Goal: Transaction & Acquisition: Purchase product/service

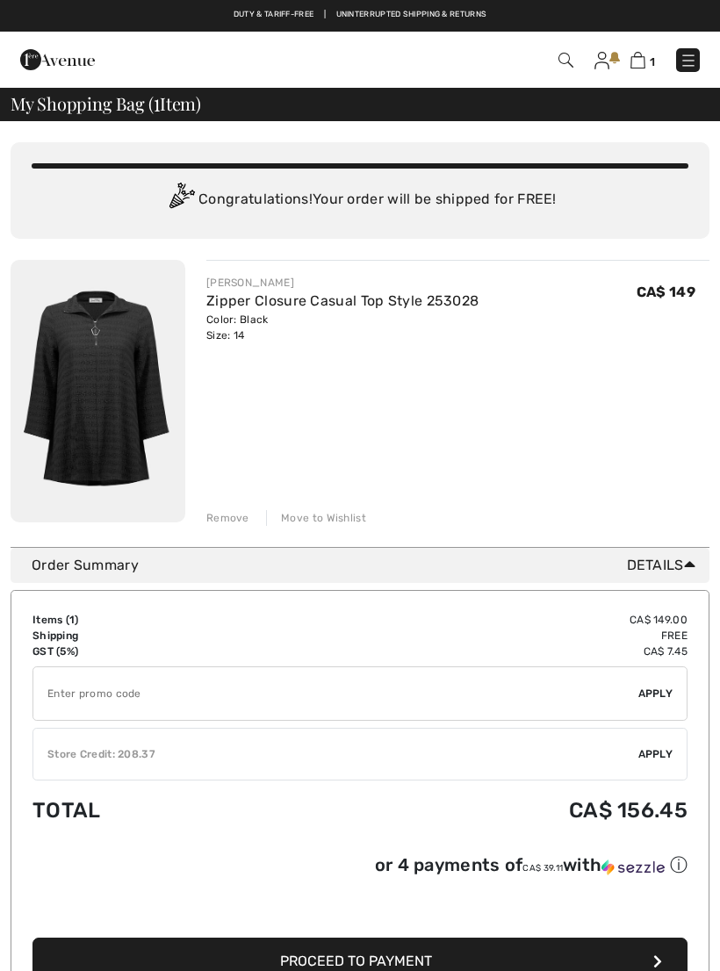
click at [235, 518] on div "Remove" at bounding box center [227, 518] width 43 height 16
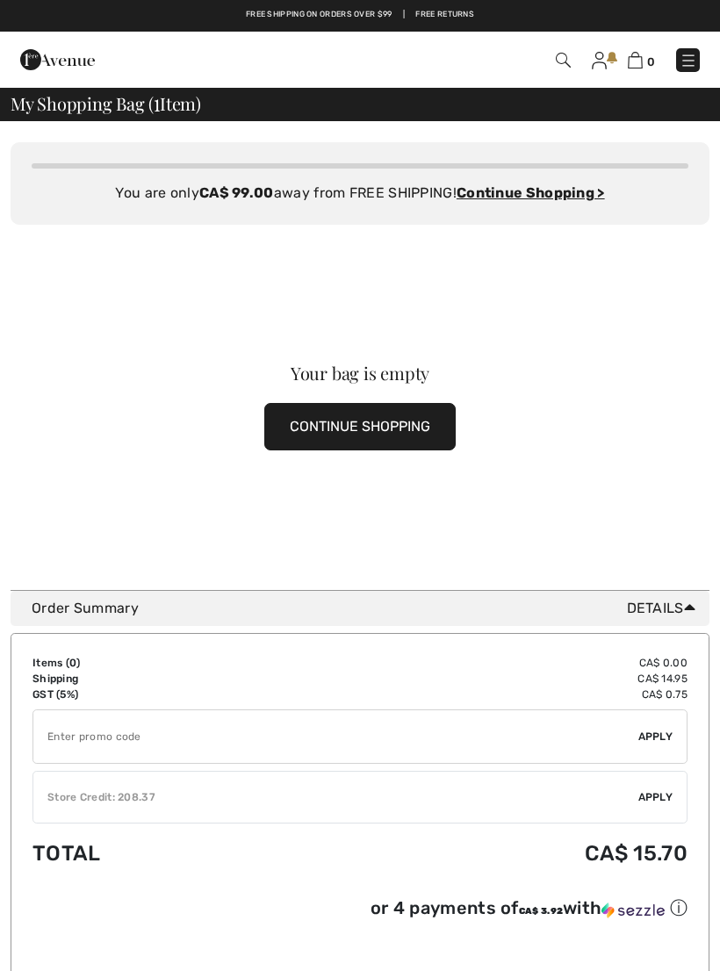
click at [376, 427] on button "CONTINUE SHOPPING" at bounding box center [359, 426] width 191 height 47
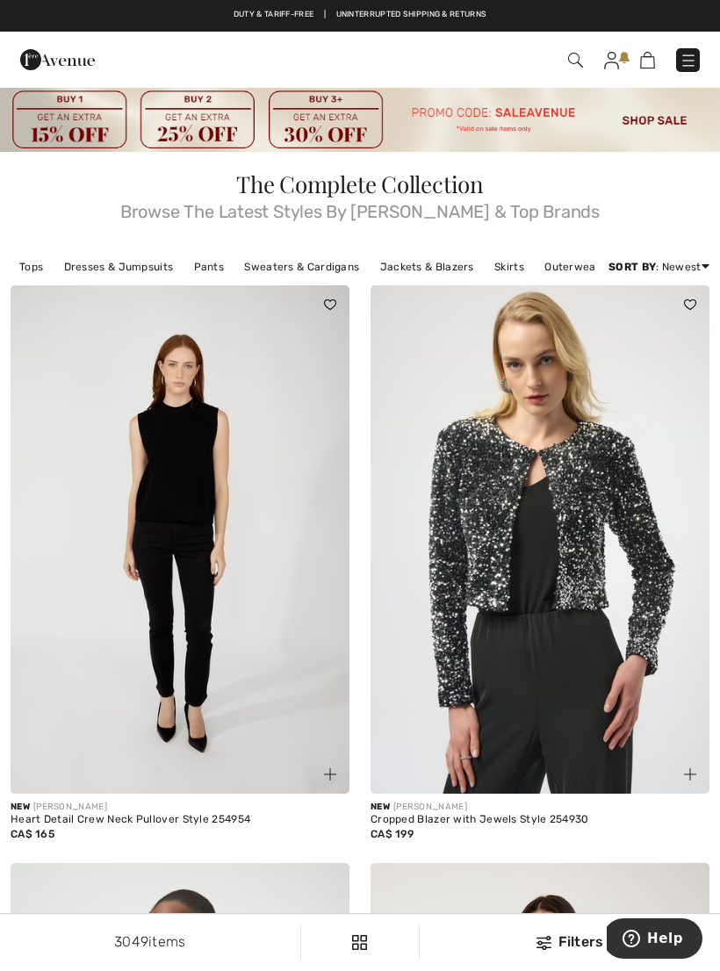
click at [693, 58] on img at bounding box center [688, 61] width 18 height 18
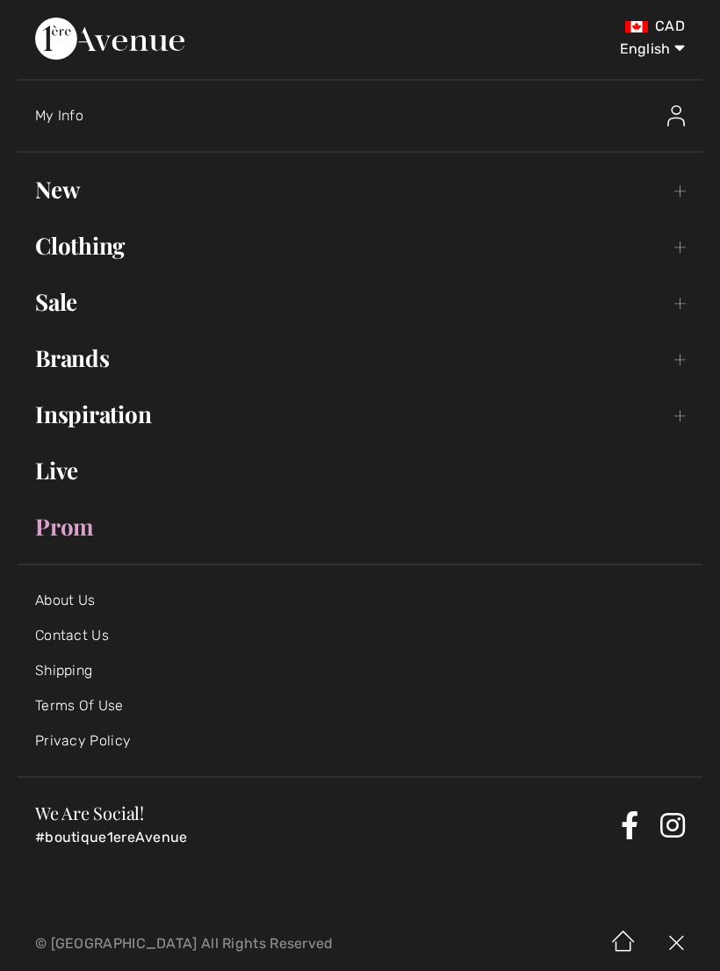
click at [93, 247] on link "Clothing Toggle submenu" at bounding box center [360, 245] width 685 height 39
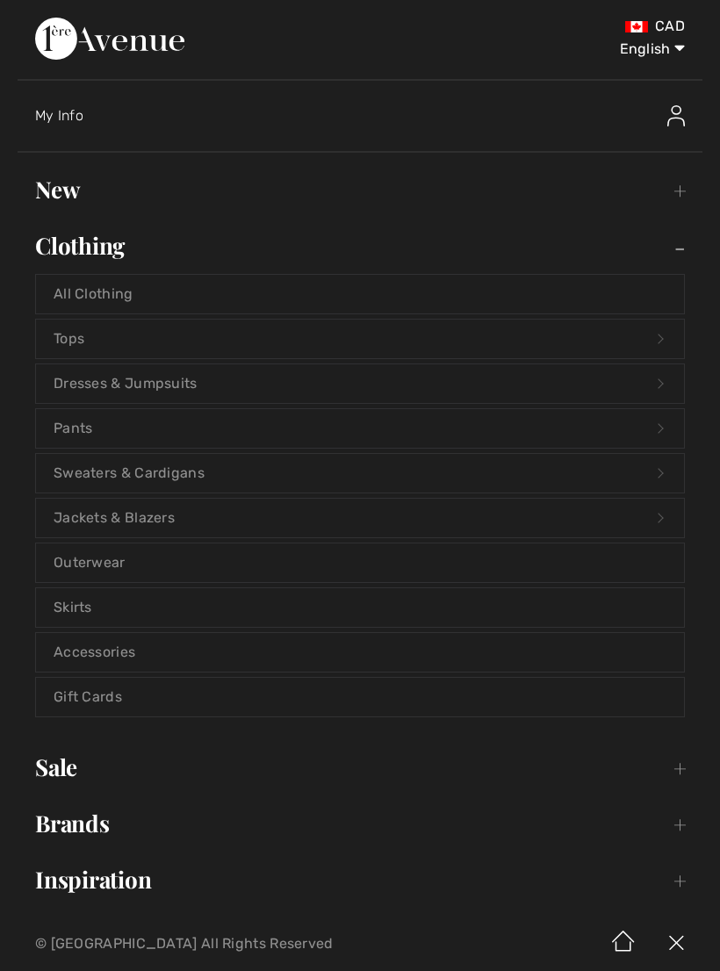
click at [164, 380] on link "Dresses & Jumpsuits Open submenu" at bounding box center [360, 383] width 648 height 39
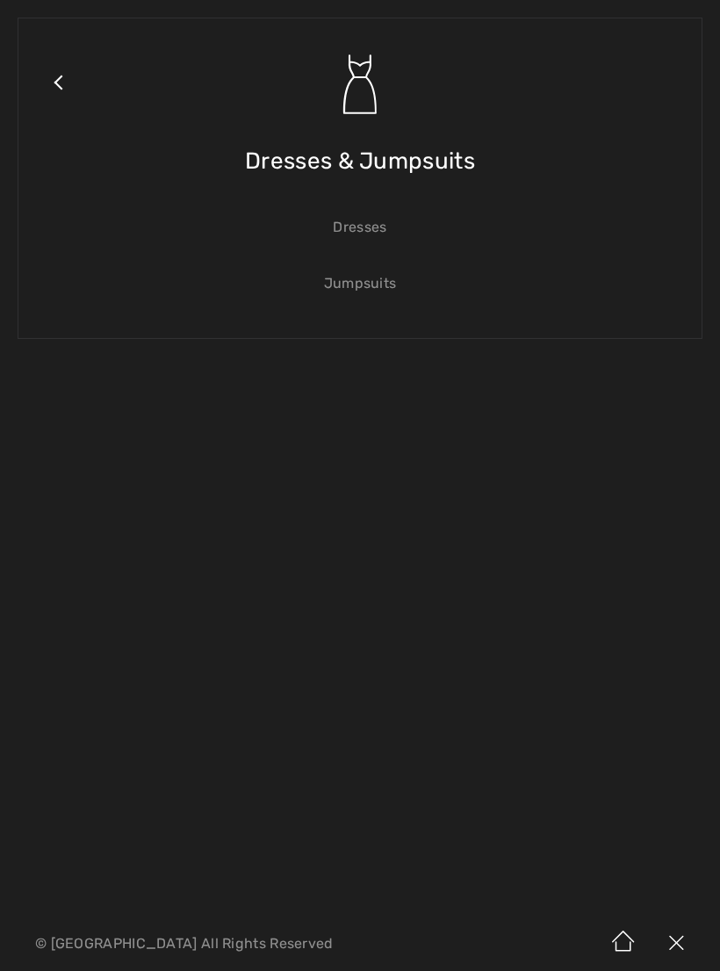
click at [368, 225] on link "Dresses" at bounding box center [360, 227] width 648 height 39
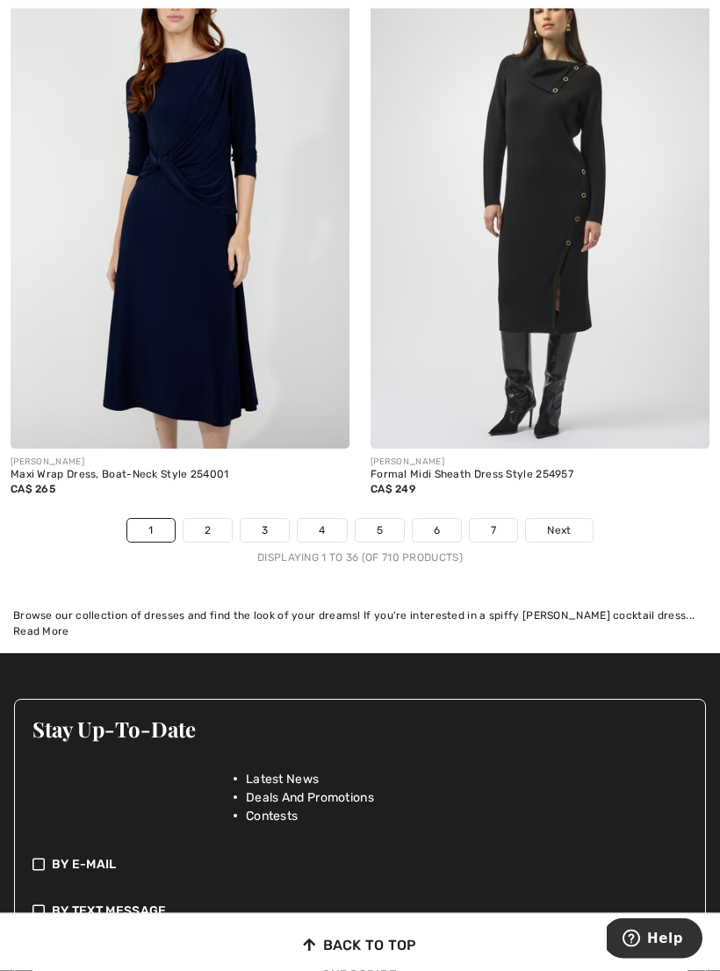
scroll to position [10744, 0]
click at [571, 522] on span "Next" at bounding box center [559, 530] width 24 height 16
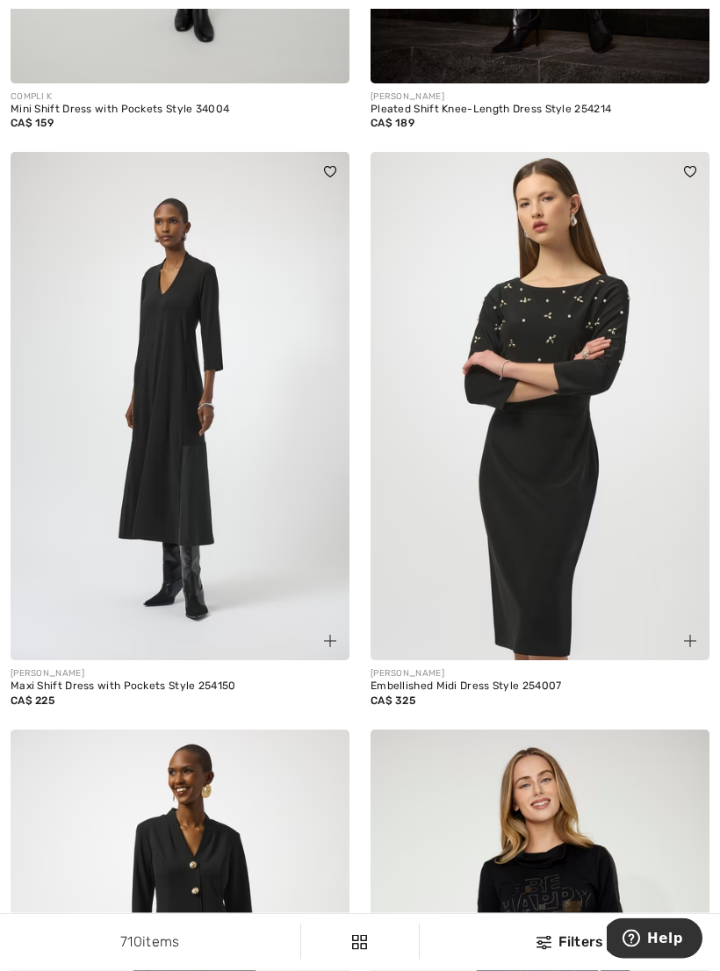
scroll to position [2420, 0]
click at [189, 447] on img at bounding box center [180, 406] width 339 height 508
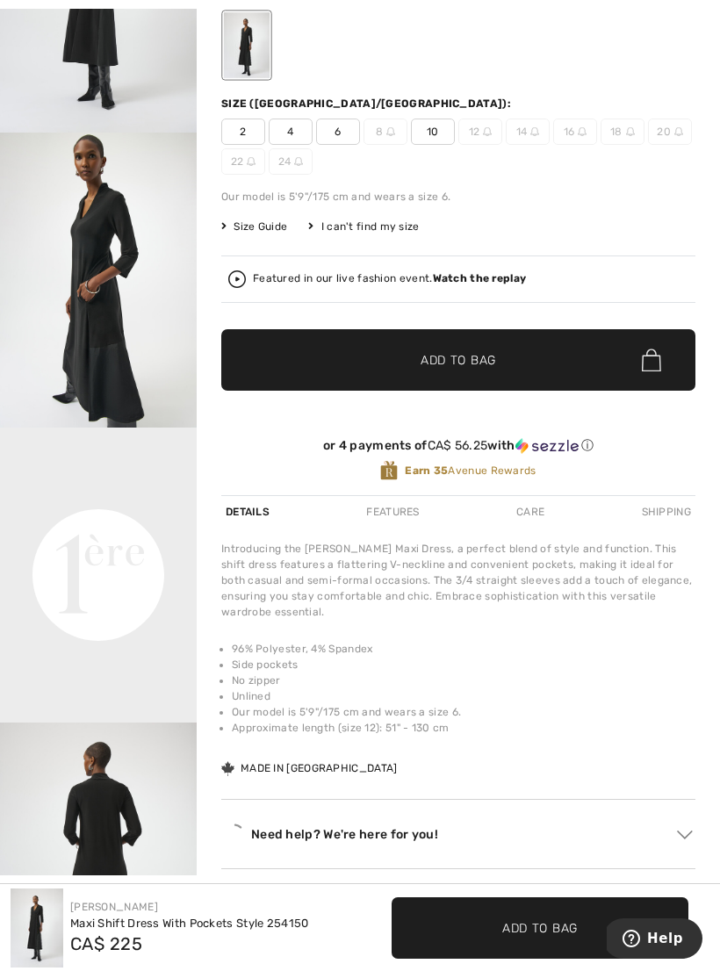
scroll to position [250, 0]
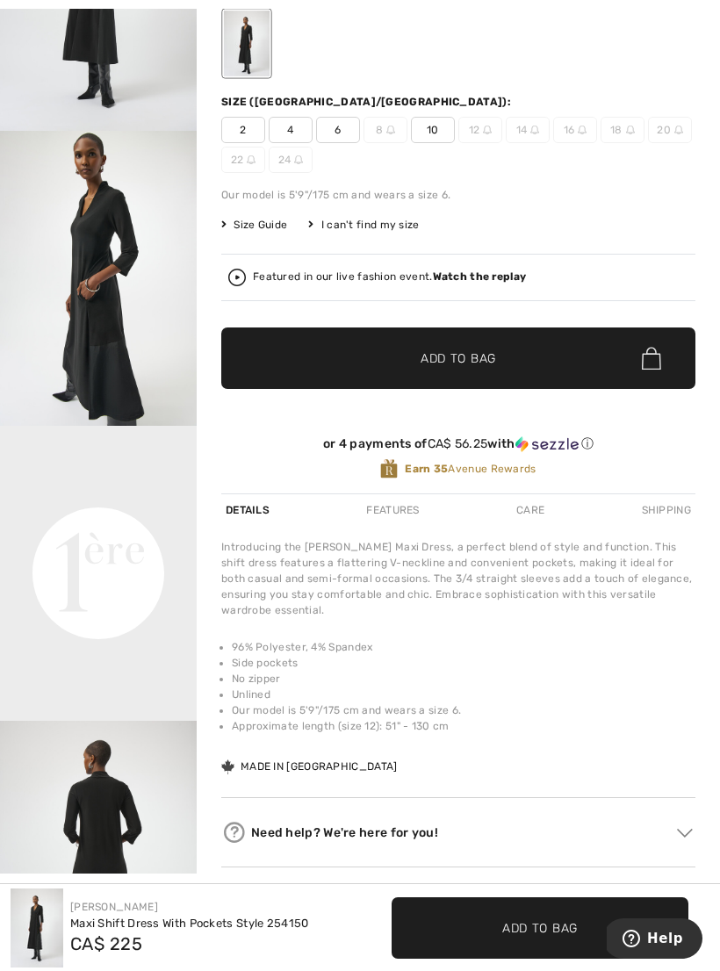
click at [138, 524] on video "Your browser does not support the video tag." at bounding box center [98, 475] width 197 height 98
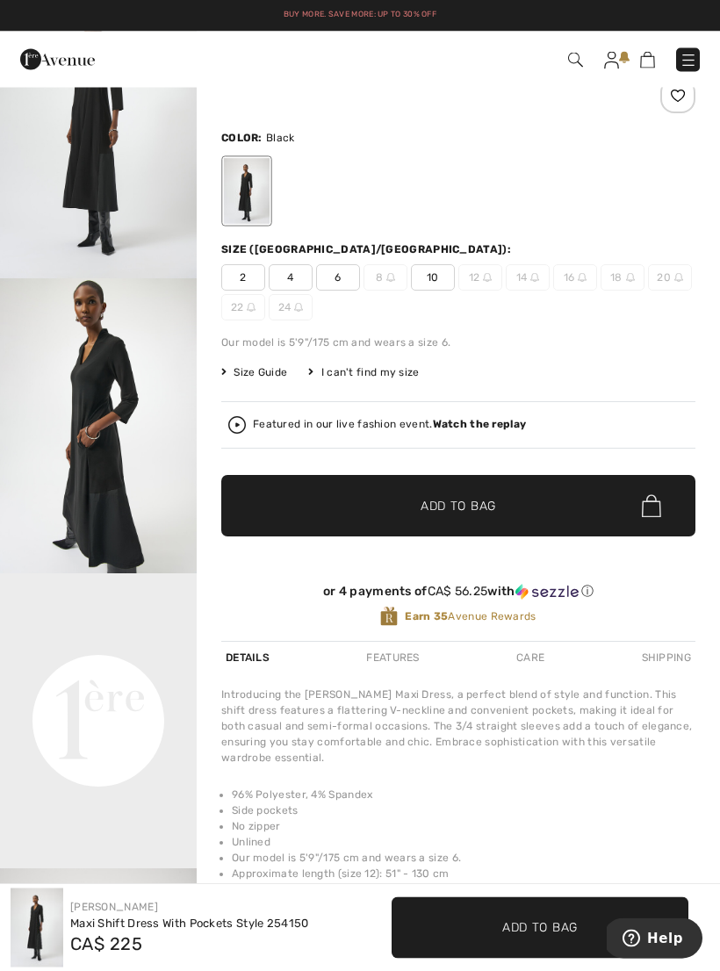
scroll to position [83, 0]
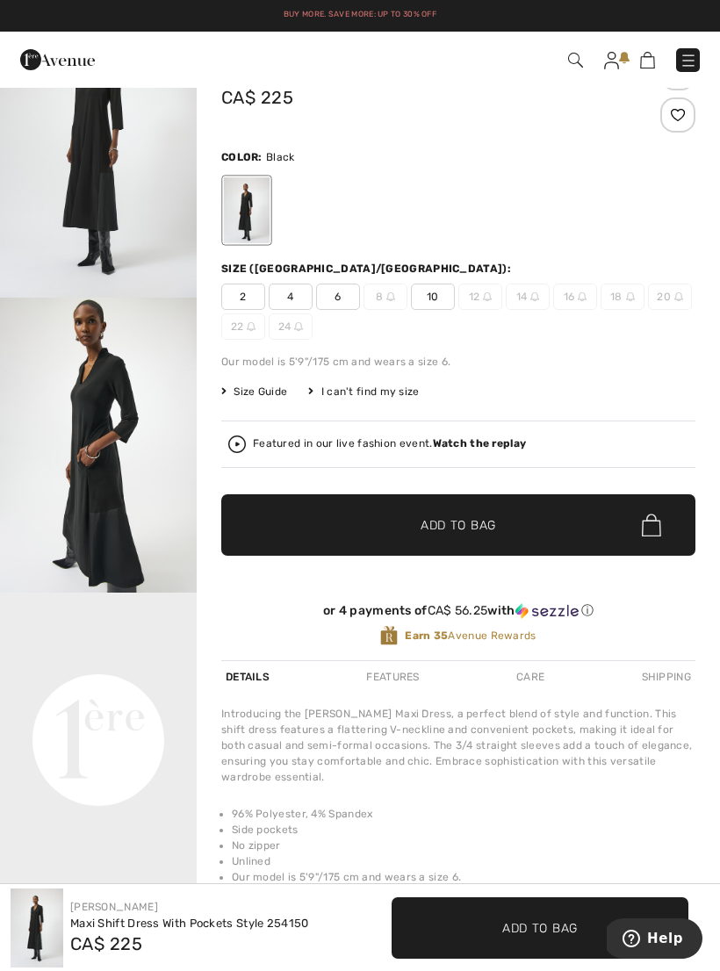
click at [374, 390] on div "I can't find my size" at bounding box center [363, 392] width 111 height 16
click at [327, 384] on div "I can't find my size" at bounding box center [363, 392] width 111 height 16
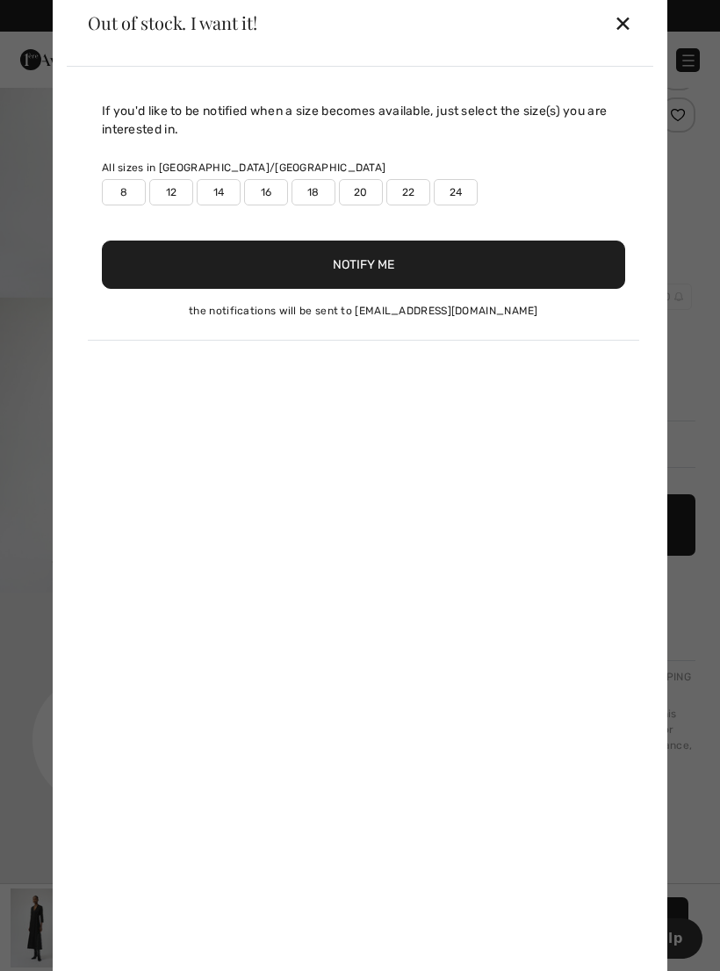
click at [230, 194] on label "14" at bounding box center [219, 192] width 44 height 26
type input "true"
click at [378, 278] on button "Notify Me" at bounding box center [363, 265] width 523 height 48
click at [631, 32] on div "✕" at bounding box center [623, 22] width 18 height 37
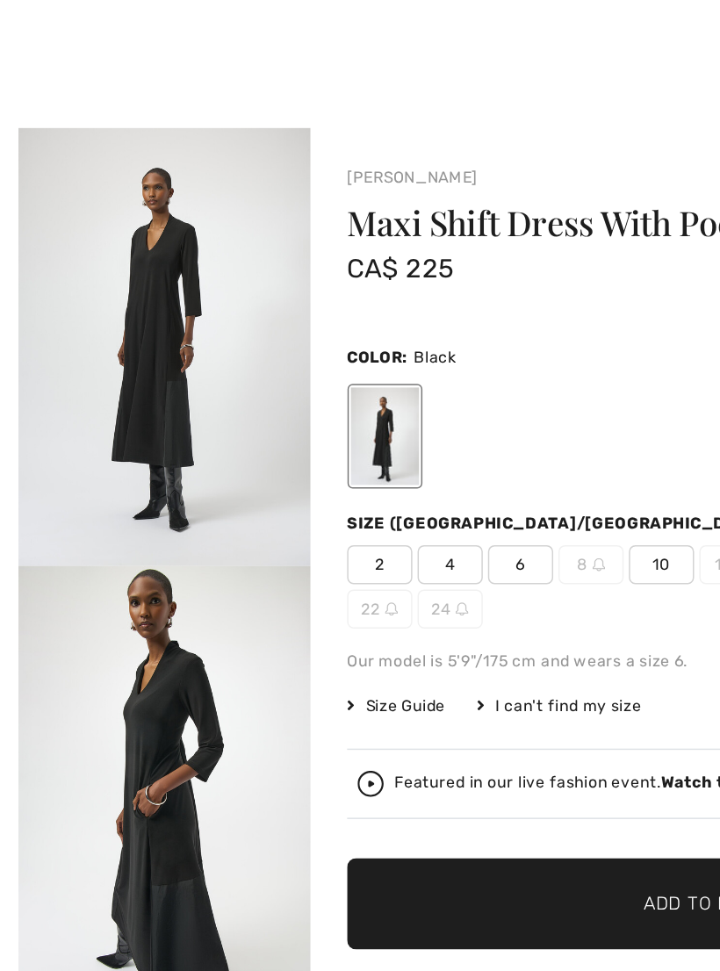
scroll to position [0, 0]
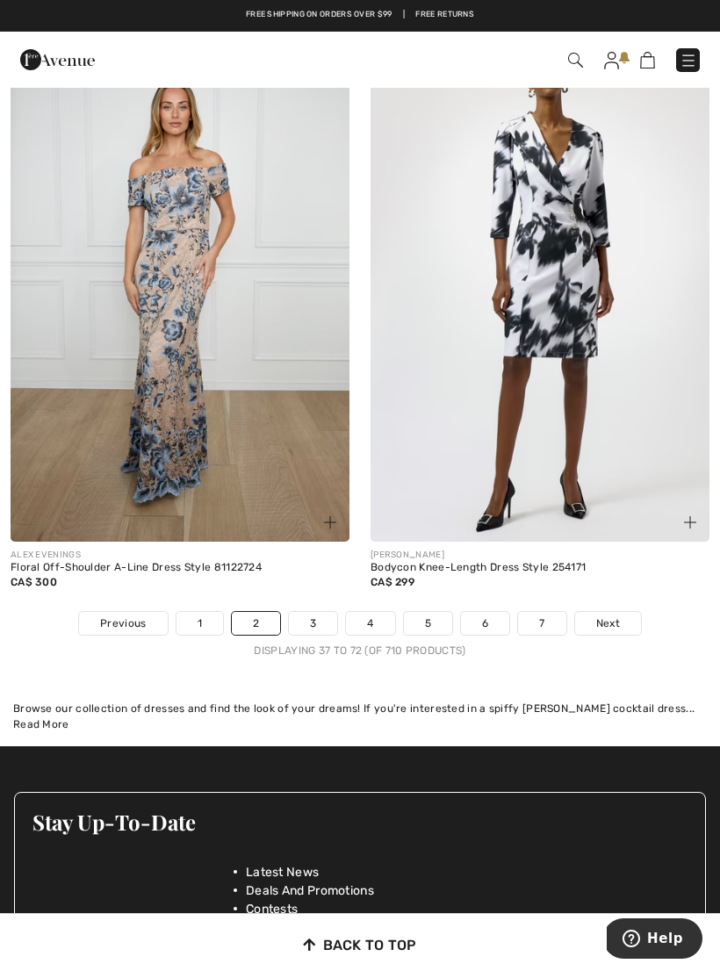
scroll to position [10378, 0]
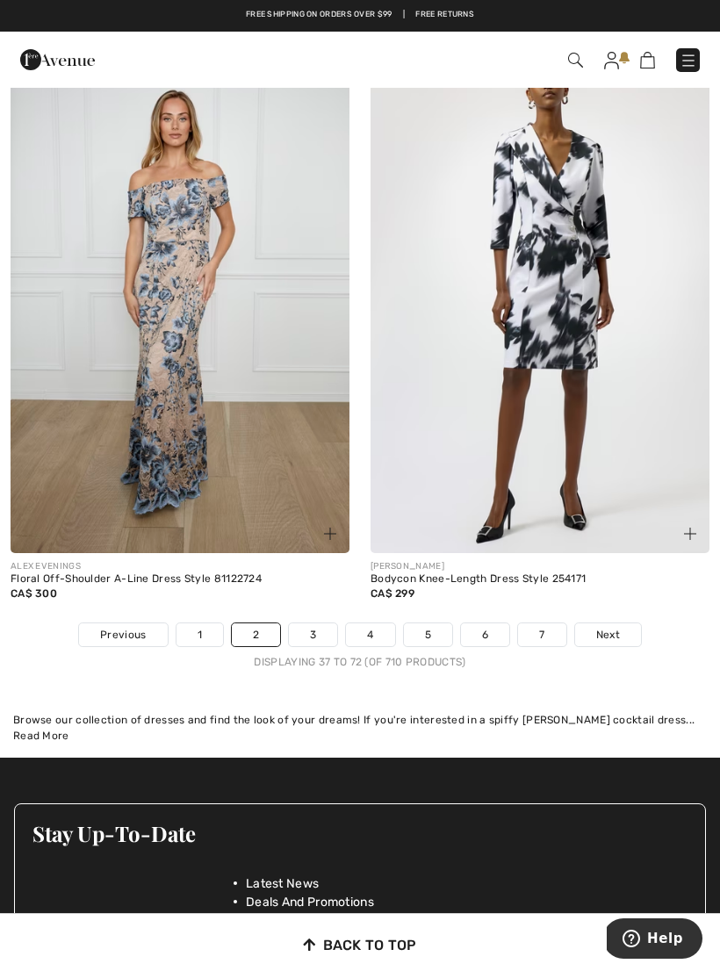
click at [613, 627] on span "Next" at bounding box center [608, 635] width 24 height 16
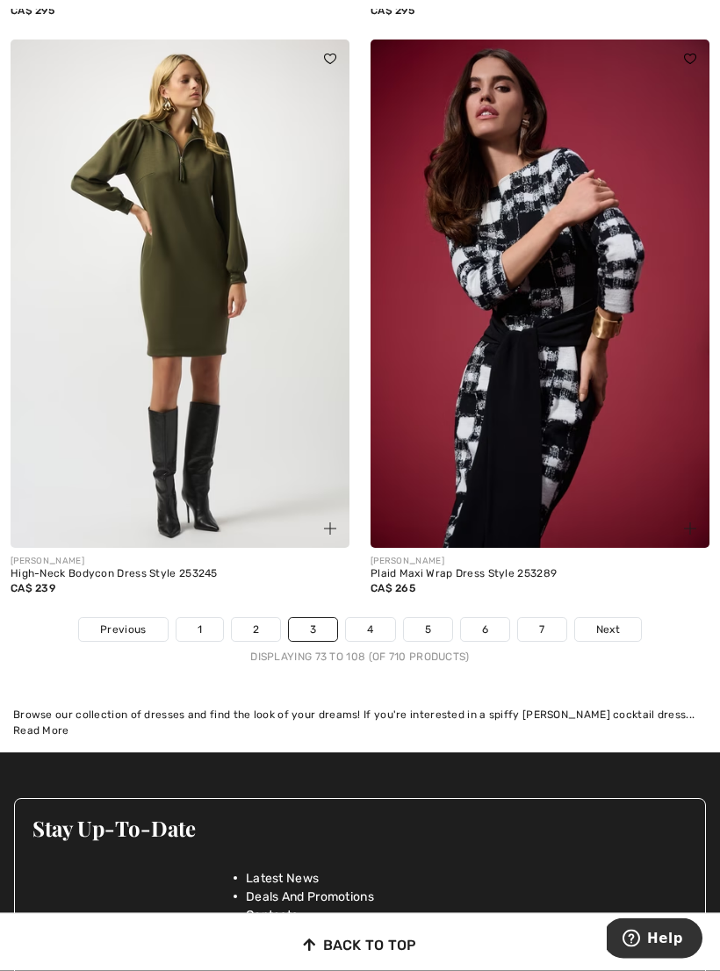
scroll to position [10442, 0]
click at [617, 622] on span "Next" at bounding box center [608, 630] width 24 height 16
click at [612, 622] on span "Next" at bounding box center [608, 630] width 24 height 16
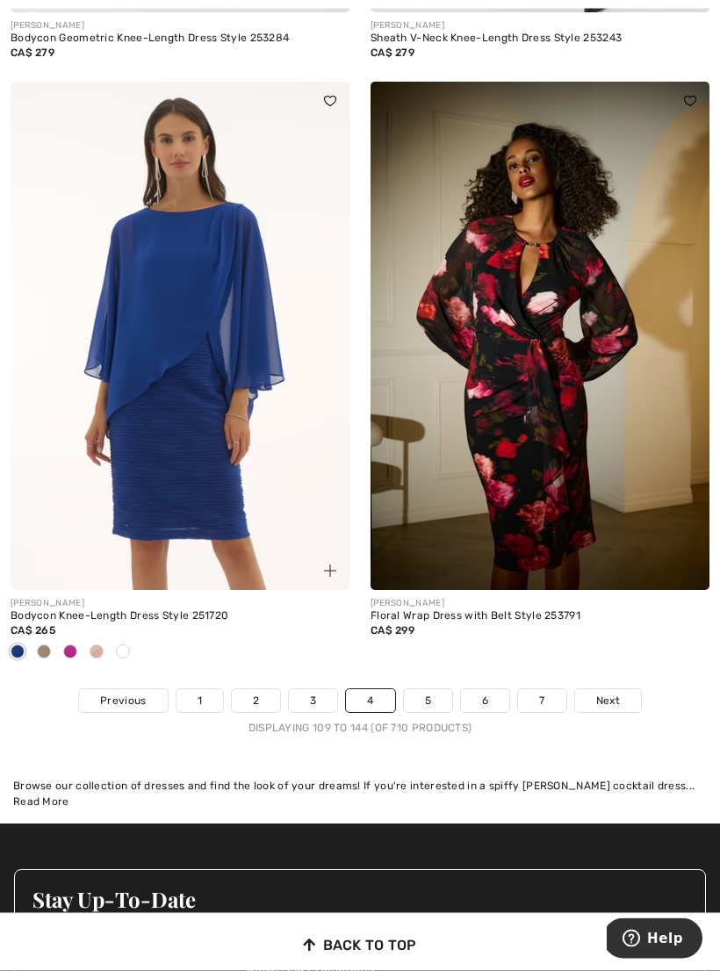
scroll to position [10486, 0]
click at [607, 693] on span "Next" at bounding box center [608, 701] width 24 height 16
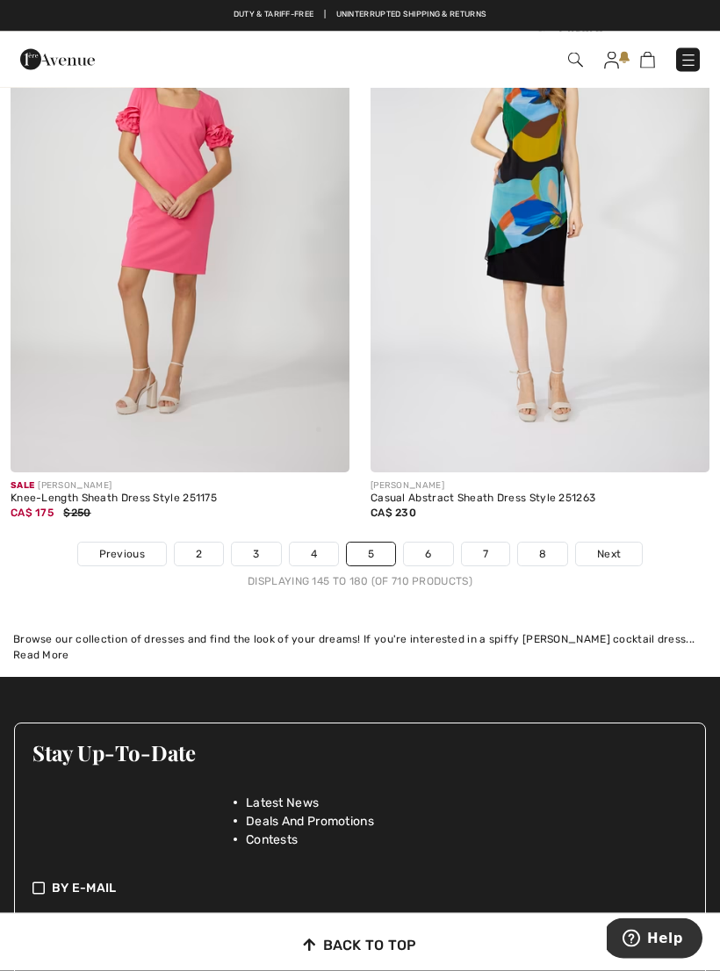
scroll to position [10454, 0]
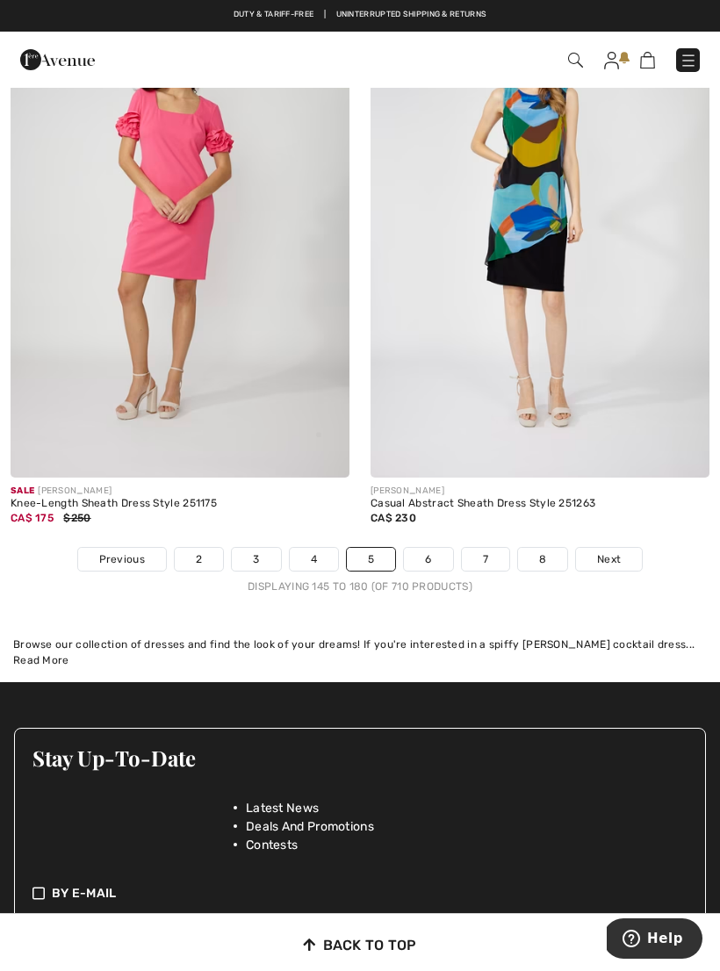
click at [619, 551] on span "Next" at bounding box center [609, 559] width 24 height 16
click at [617, 551] on span "Next" at bounding box center [609, 559] width 24 height 16
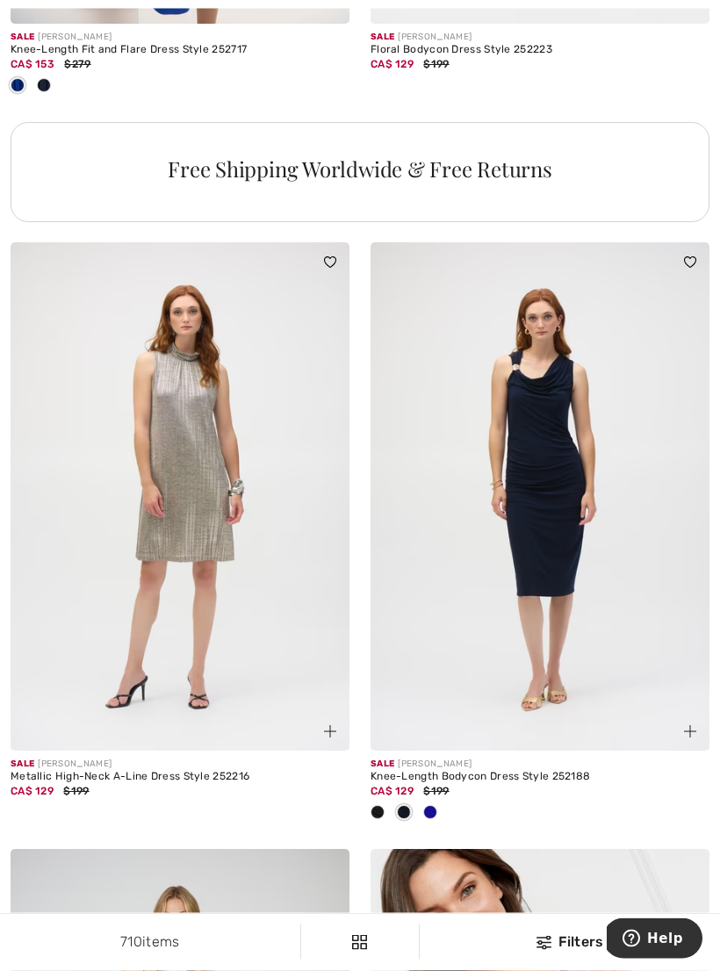
scroll to position [3710, 0]
